Goal: Transaction & Acquisition: Obtain resource

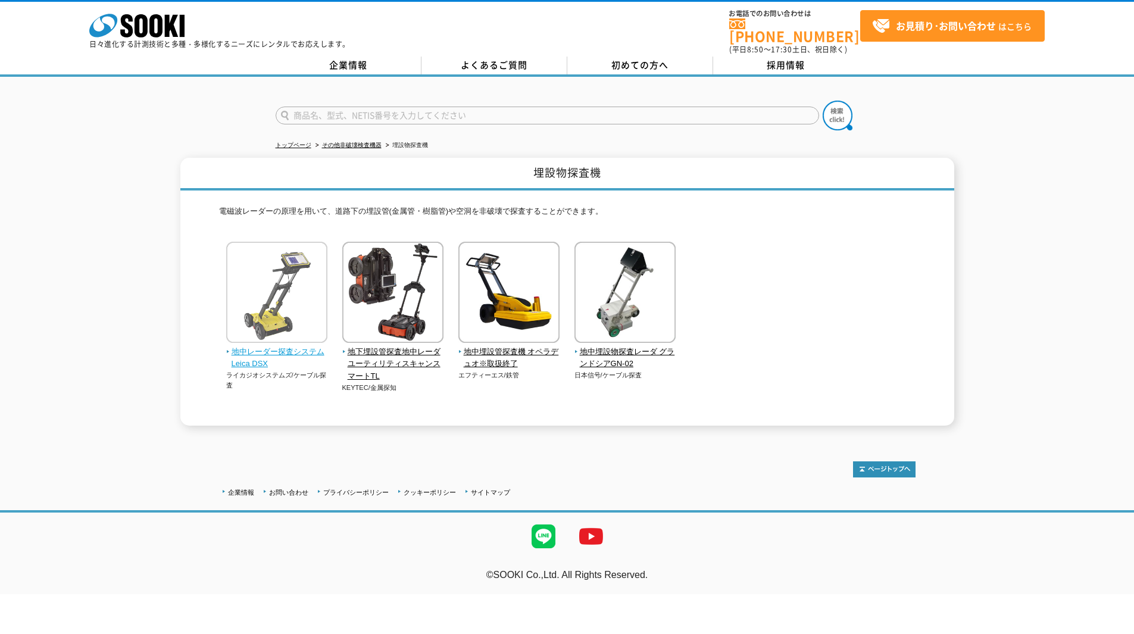
click at [304, 291] on img at bounding box center [276, 294] width 101 height 104
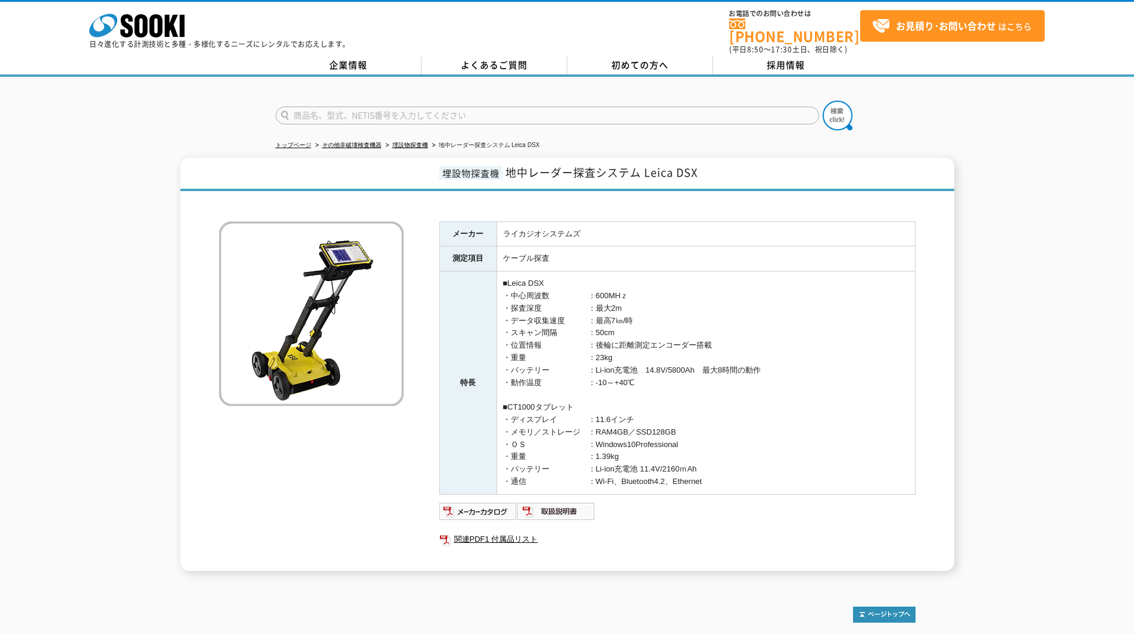
click at [531, 252] on td "ケーブル探査" at bounding box center [705, 258] width 418 height 25
click at [487, 502] on img at bounding box center [478, 511] width 78 height 19
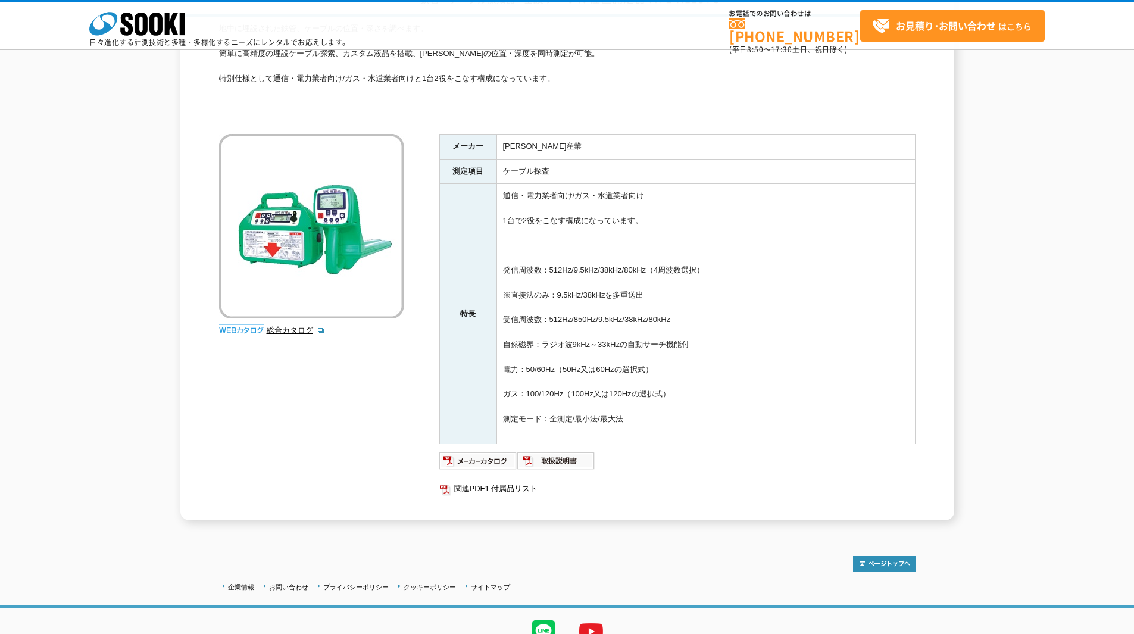
scroll to position [175, 0]
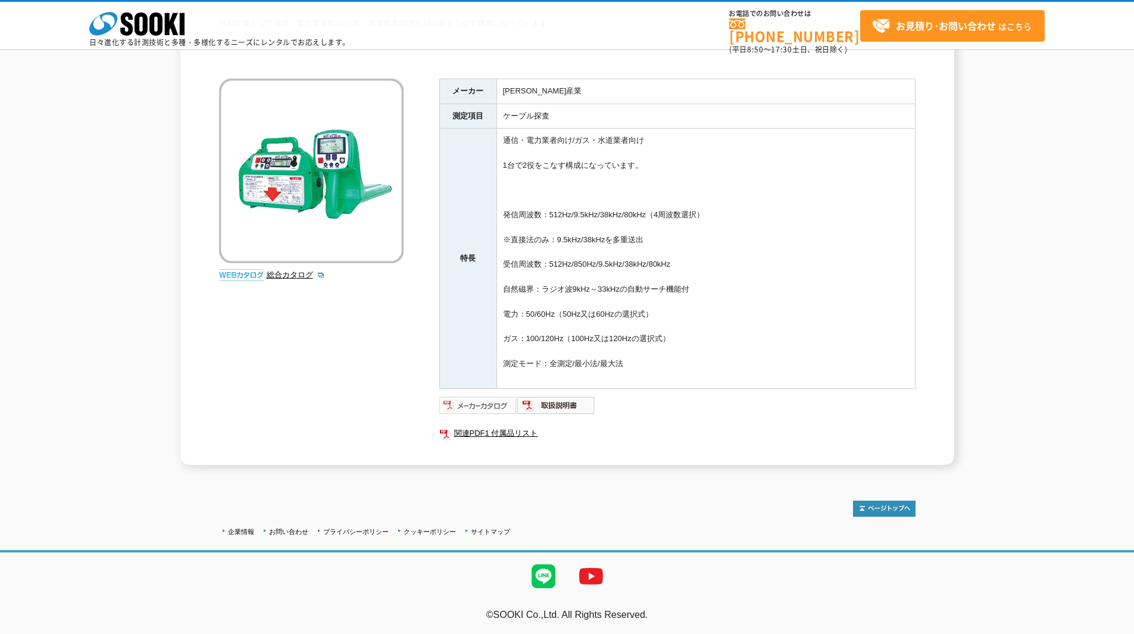
click at [501, 407] on img at bounding box center [478, 405] width 78 height 19
